Goal: Find contact information: Find contact information

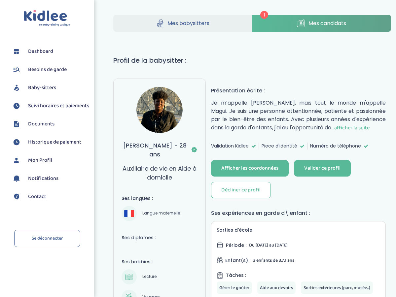
click at [335, 25] on span "Mes candidats" at bounding box center [328, 23] width 38 height 8
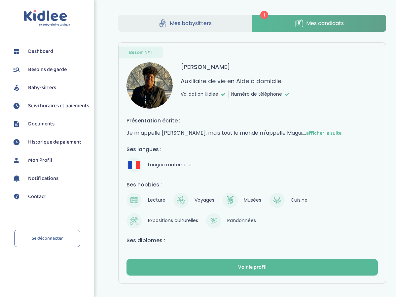
click at [334, 134] on span "afficher la suite" at bounding box center [323, 133] width 35 height 8
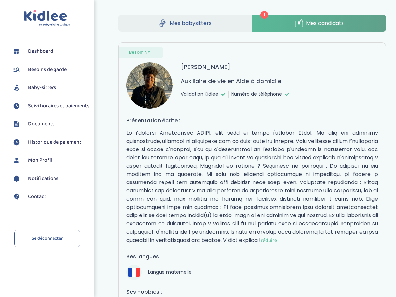
click at [312, 24] on span "Mes candidats" at bounding box center [325, 23] width 38 height 8
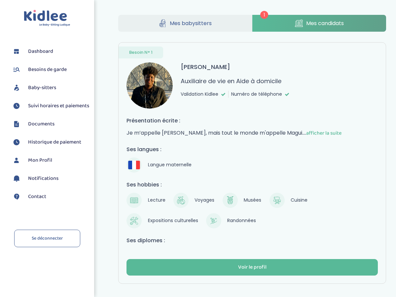
click at [202, 25] on span "Mes babysitters" at bounding box center [191, 23] width 42 height 8
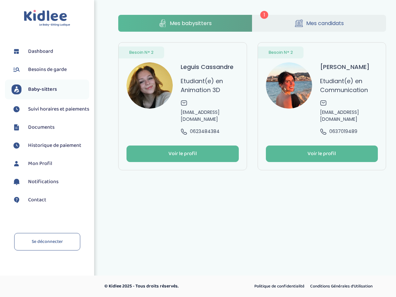
click at [306, 22] on span "Mes candidats" at bounding box center [325, 23] width 38 height 8
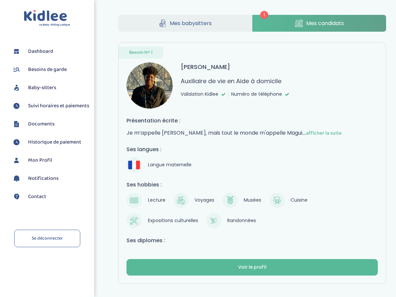
click at [333, 135] on span "afficher la suite" at bounding box center [323, 133] width 35 height 8
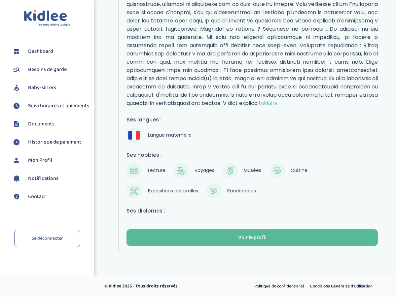
scroll to position [145, 0]
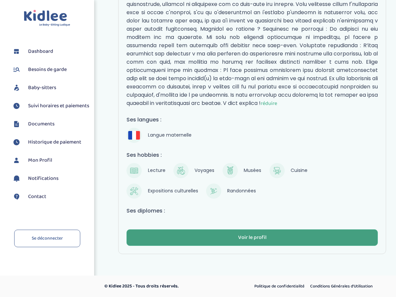
click at [233, 237] on button "Voir le profil" at bounding box center [252, 238] width 251 height 17
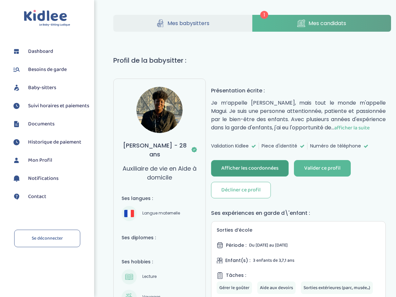
click at [257, 172] on div "Afficher les coordonnées" at bounding box center [249, 169] width 57 height 8
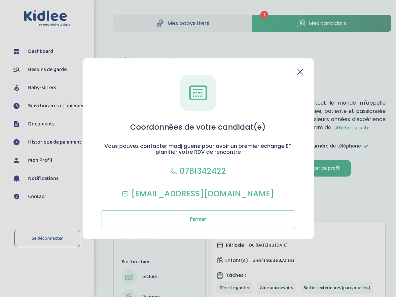
click at [299, 72] on icon at bounding box center [300, 72] width 6 height 6
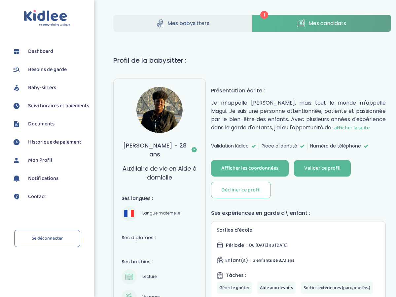
click at [360, 130] on span "afficher la suite" at bounding box center [351, 128] width 35 height 8
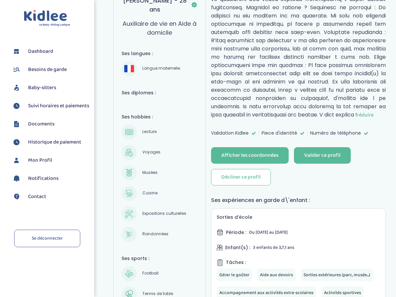
scroll to position [147, 0]
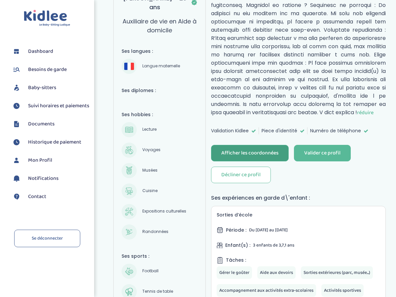
click at [255, 154] on div "Afficher les coordonnées" at bounding box center [249, 154] width 57 height 8
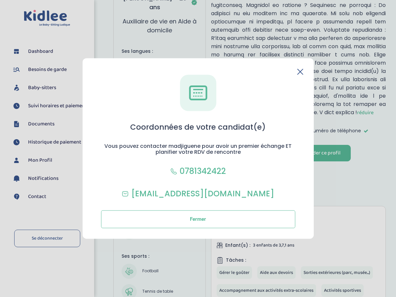
click at [302, 73] on icon at bounding box center [300, 72] width 6 height 6
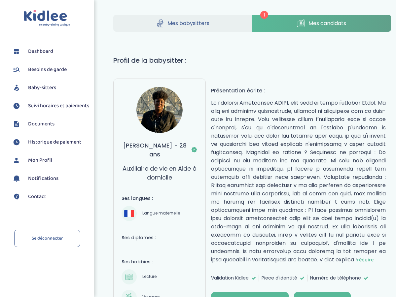
scroll to position [0, 0]
click at [333, 24] on span "Mes candidats" at bounding box center [328, 23] width 38 height 8
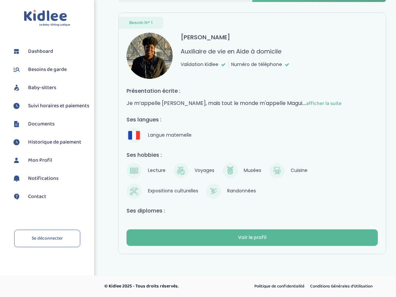
scroll to position [30, 0]
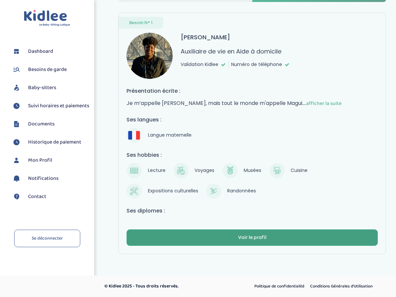
click at [271, 238] on button "Voir le profil" at bounding box center [252, 238] width 251 height 17
